Goal: Find specific page/section

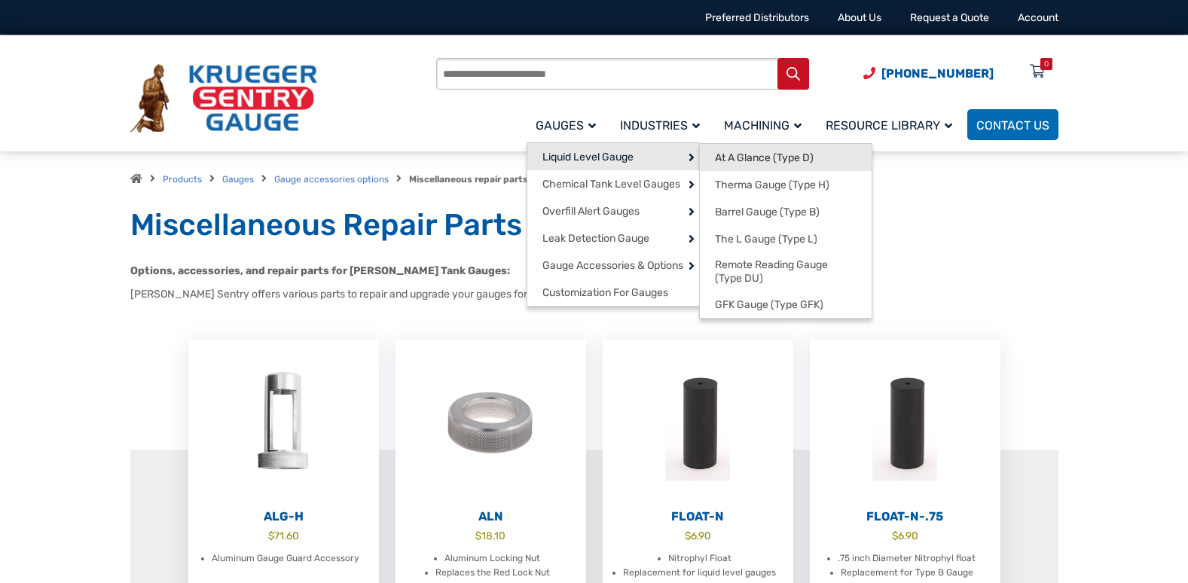
click at [744, 154] on span "At A Glance (Type D)" at bounding box center [764, 158] width 99 height 14
